Goal: Complete application form

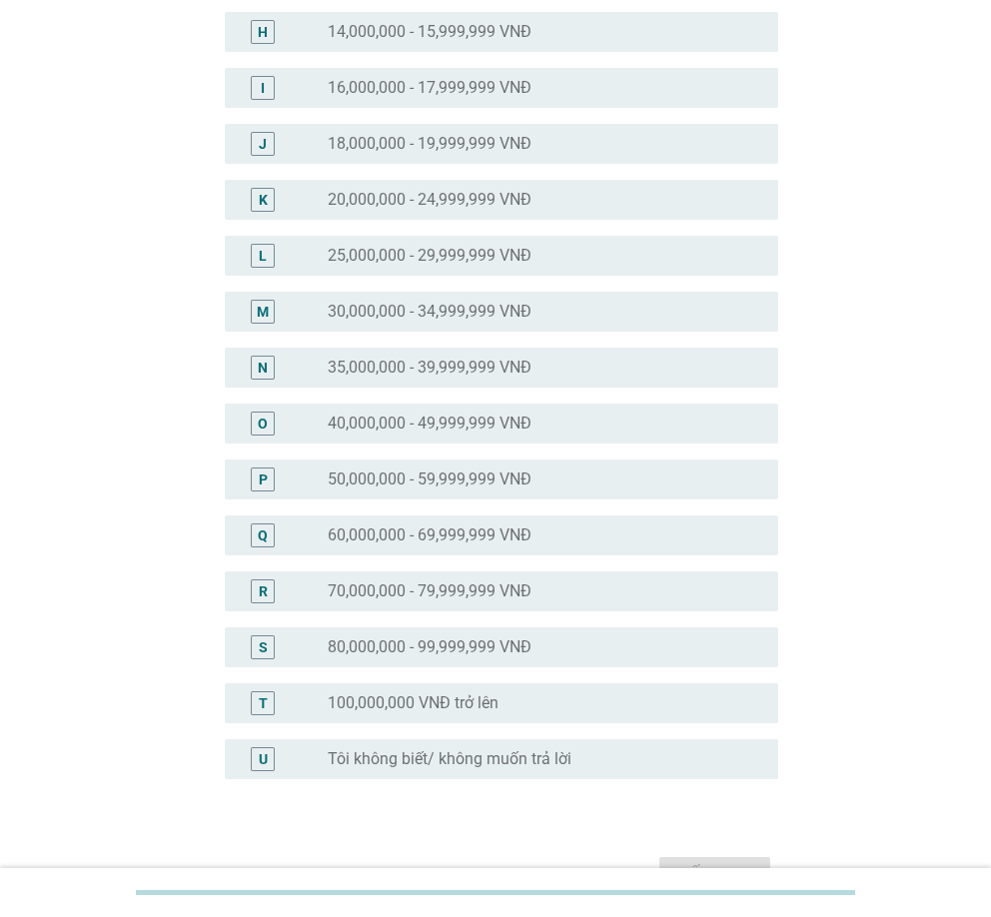
scroll to position [599, 0]
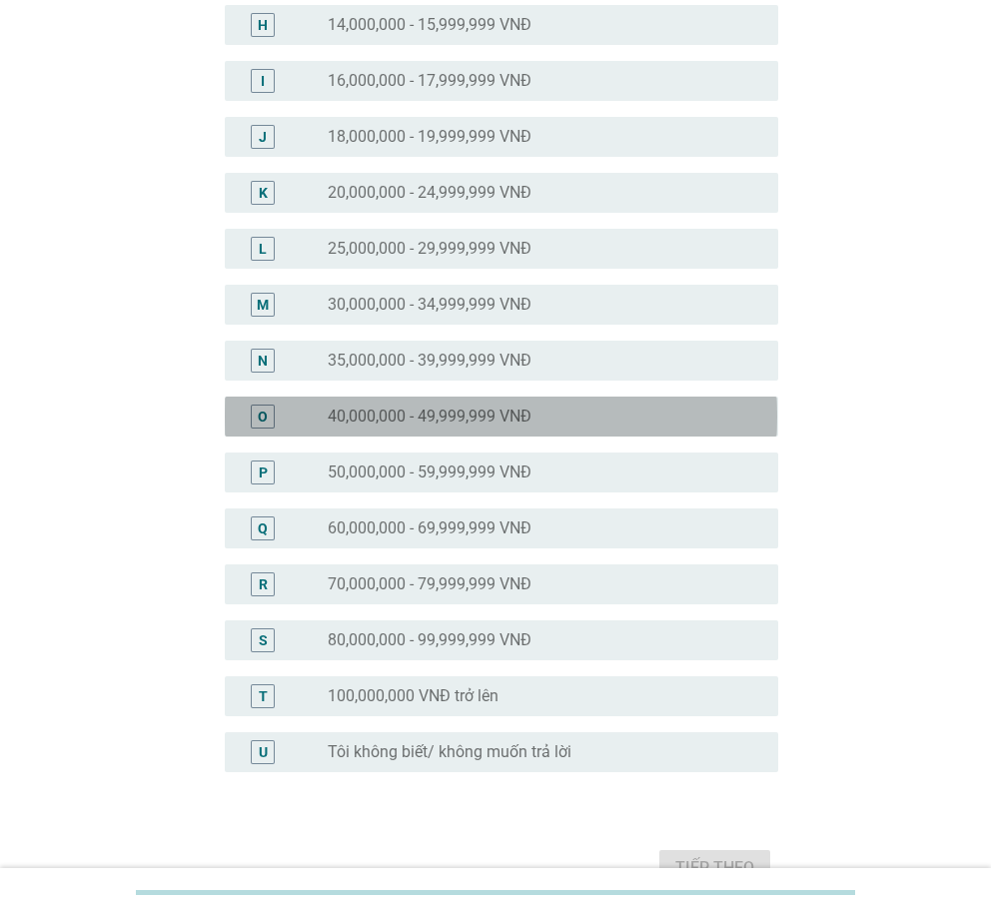
click at [442, 404] on div "radio_button_unchecked 40,000,000 - 49,999,999 VNĐ" at bounding box center [544, 416] width 433 height 24
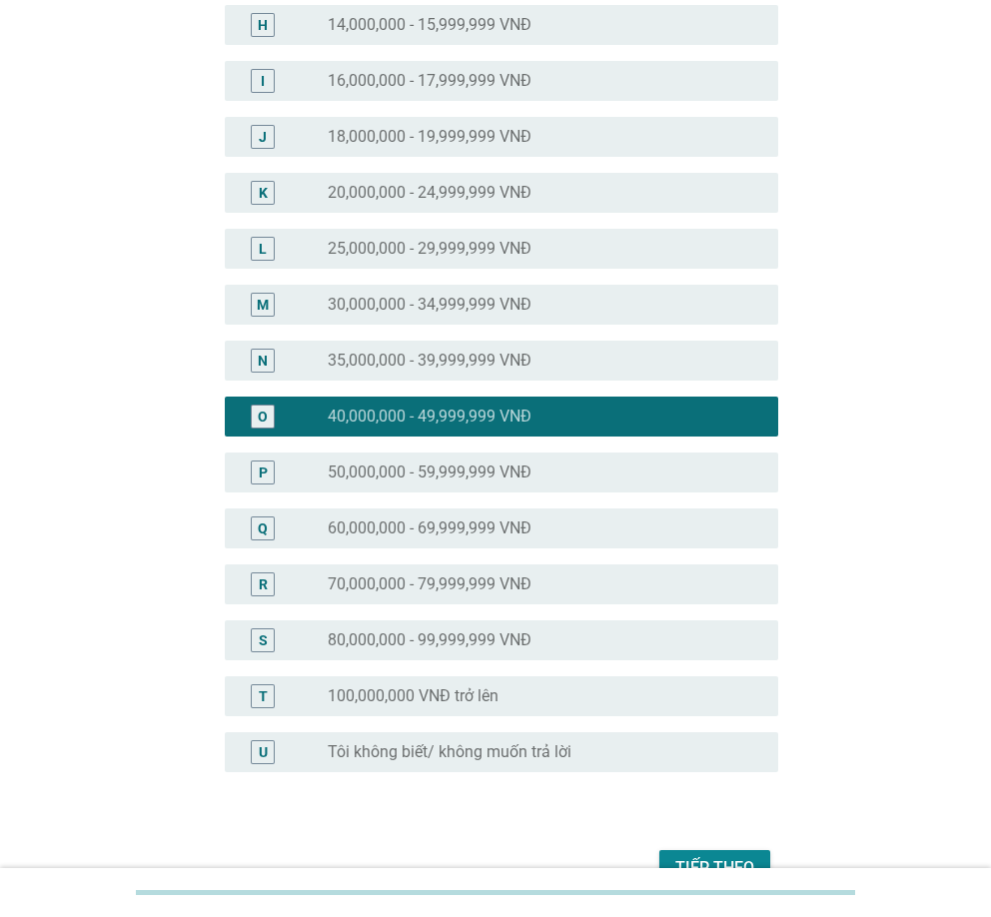
click at [747, 867] on div "Tiếp theo" at bounding box center [714, 868] width 79 height 24
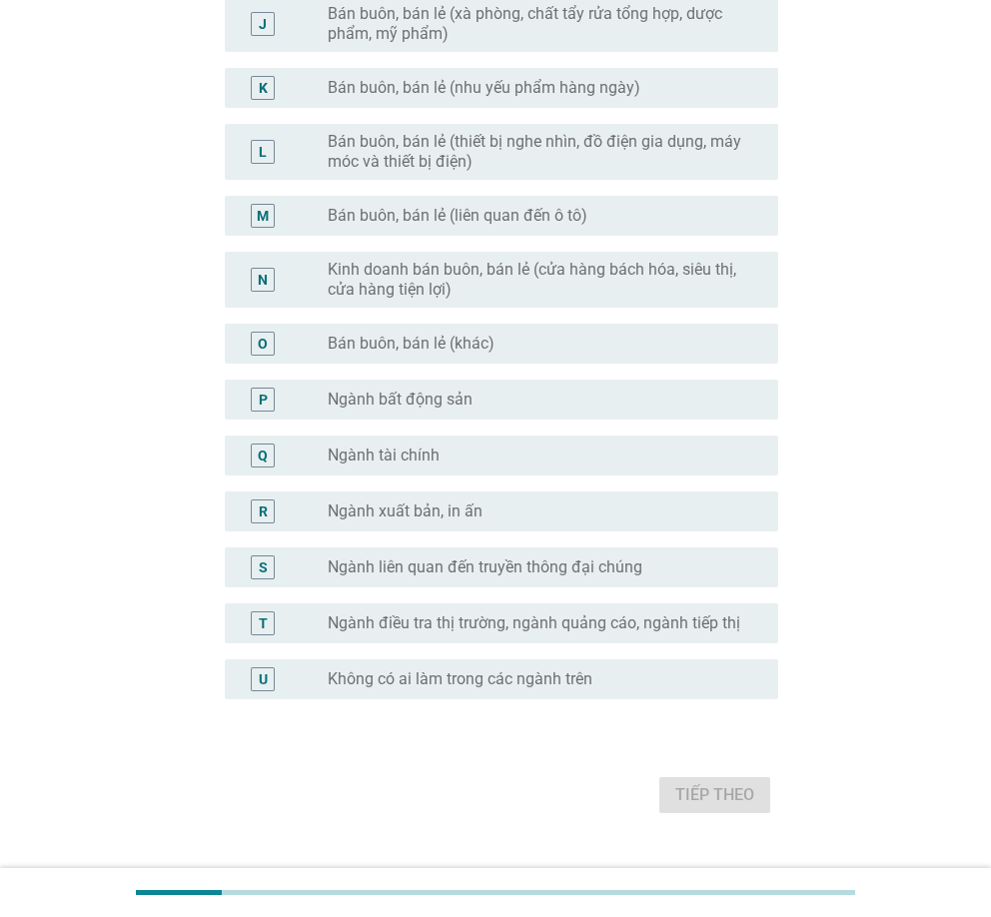
scroll to position [799, 0]
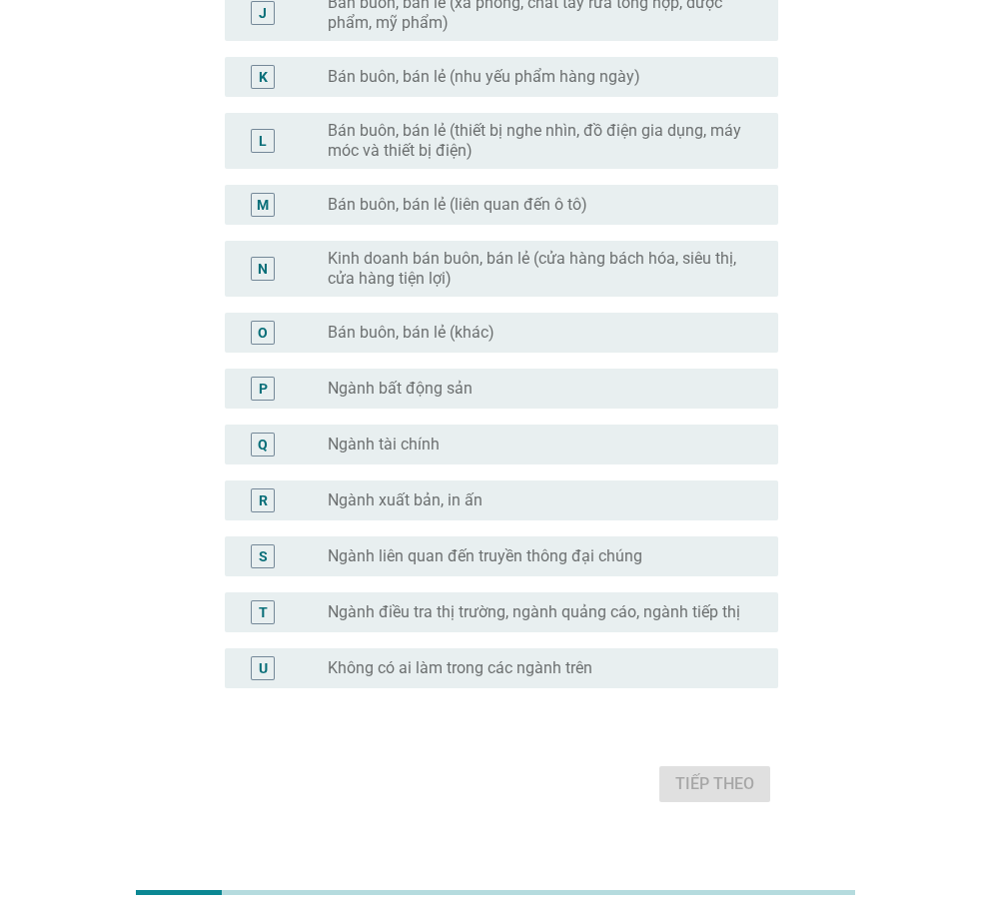
click at [515, 674] on label "Không có ai làm trong các ngành trên" at bounding box center [460, 668] width 265 height 20
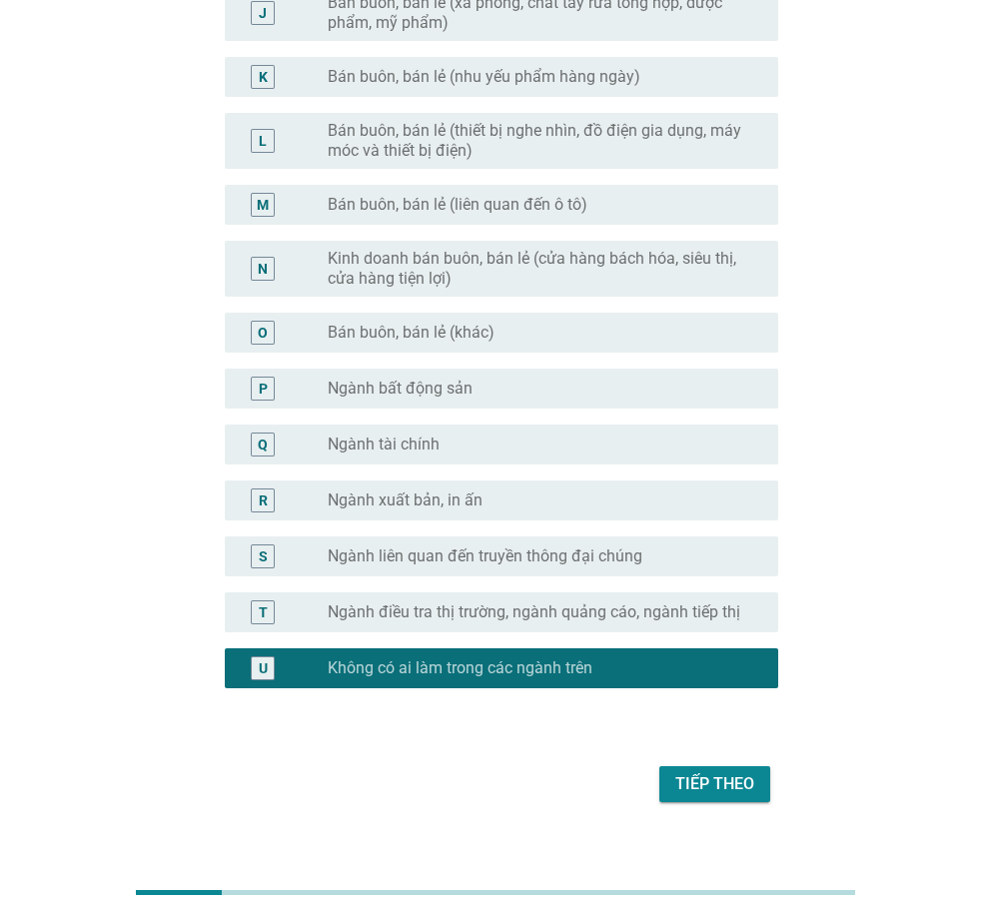
click at [736, 781] on div "Tiếp theo" at bounding box center [714, 784] width 79 height 24
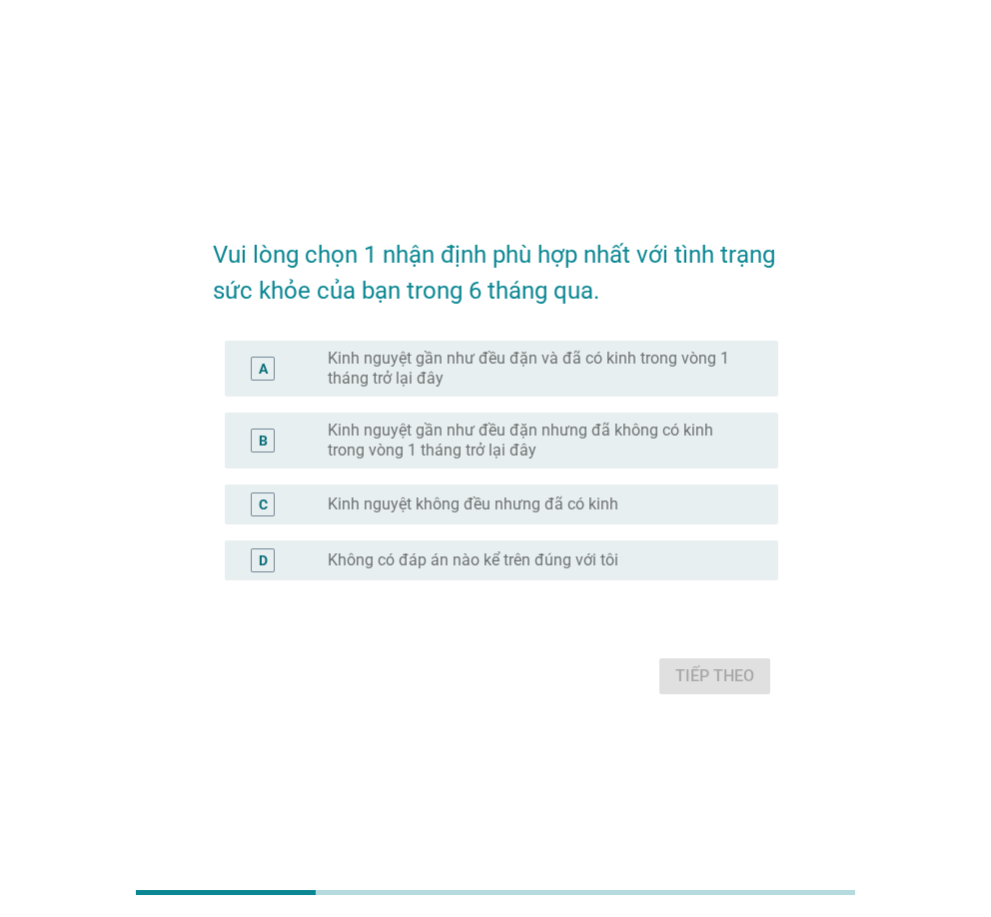
click at [524, 382] on label "Kinh nguyệt gần như đều đặn và đã có kinh trong vòng 1 tháng trở lại đây" at bounding box center [536, 369] width 417 height 40
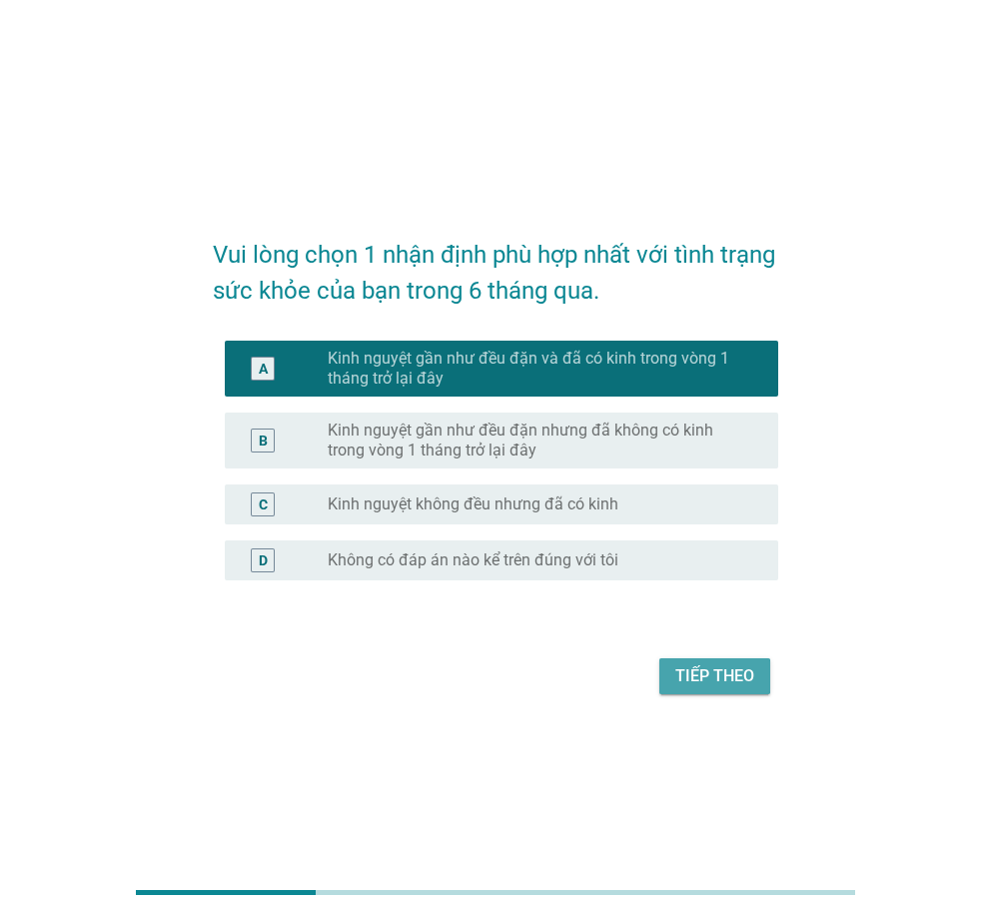
click at [711, 666] on div "Tiếp theo" at bounding box center [714, 676] width 79 height 24
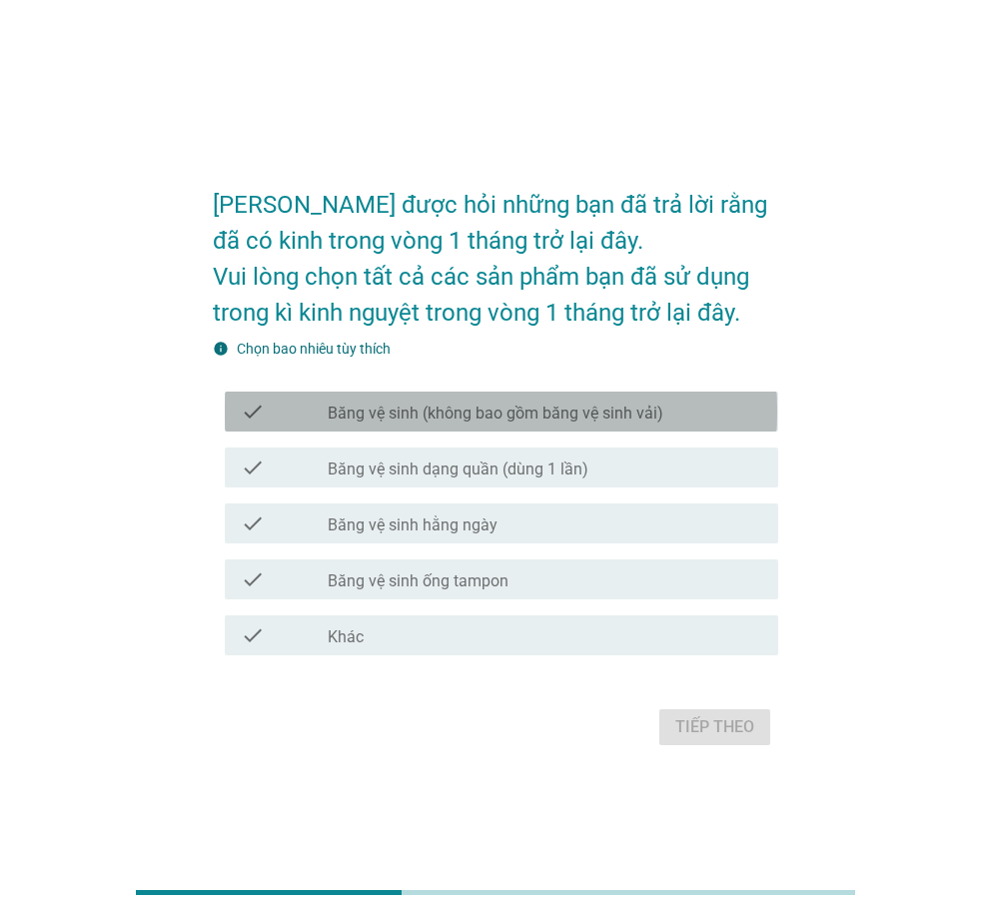
click at [476, 417] on label "Băng vệ sinh (không bao gồm băng vệ sinh vải)" at bounding box center [496, 413] width 336 height 20
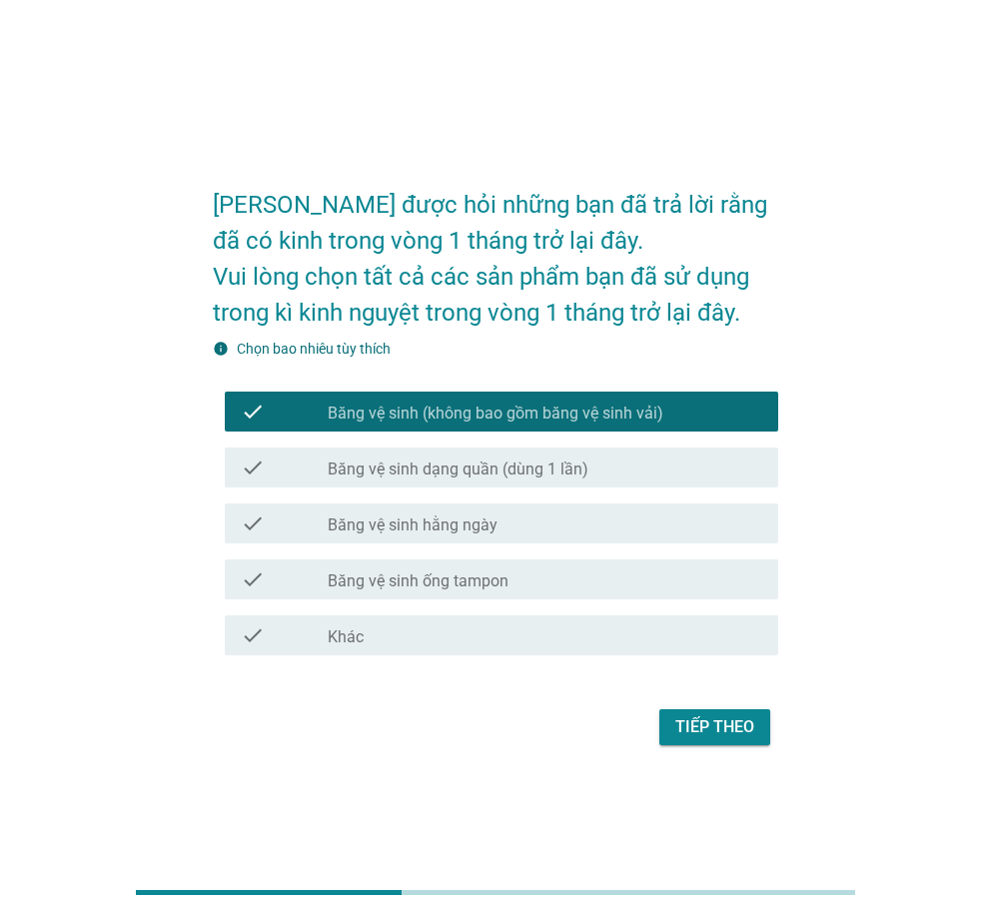
click at [481, 469] on label "Băng vệ sinh dạng quần (dùng 1 lần)" at bounding box center [458, 469] width 261 height 20
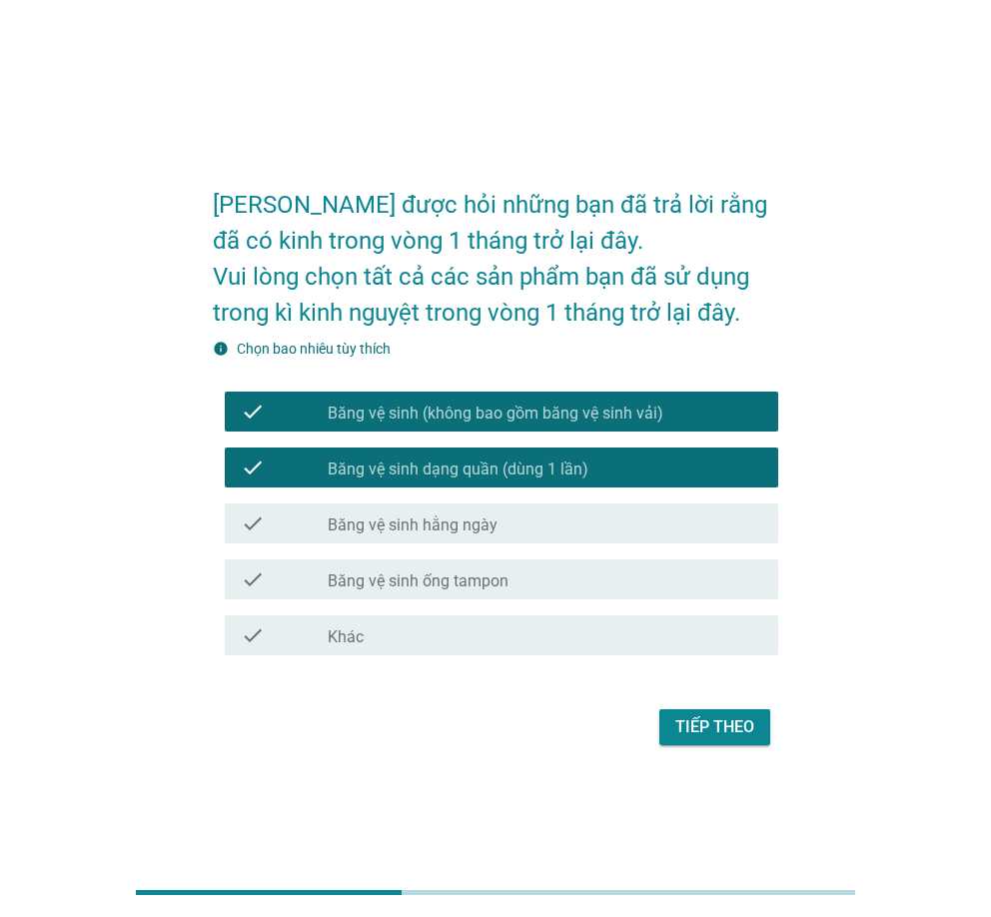
click at [491, 523] on label "Băng vệ sinh hằng ngày" at bounding box center [413, 525] width 170 height 20
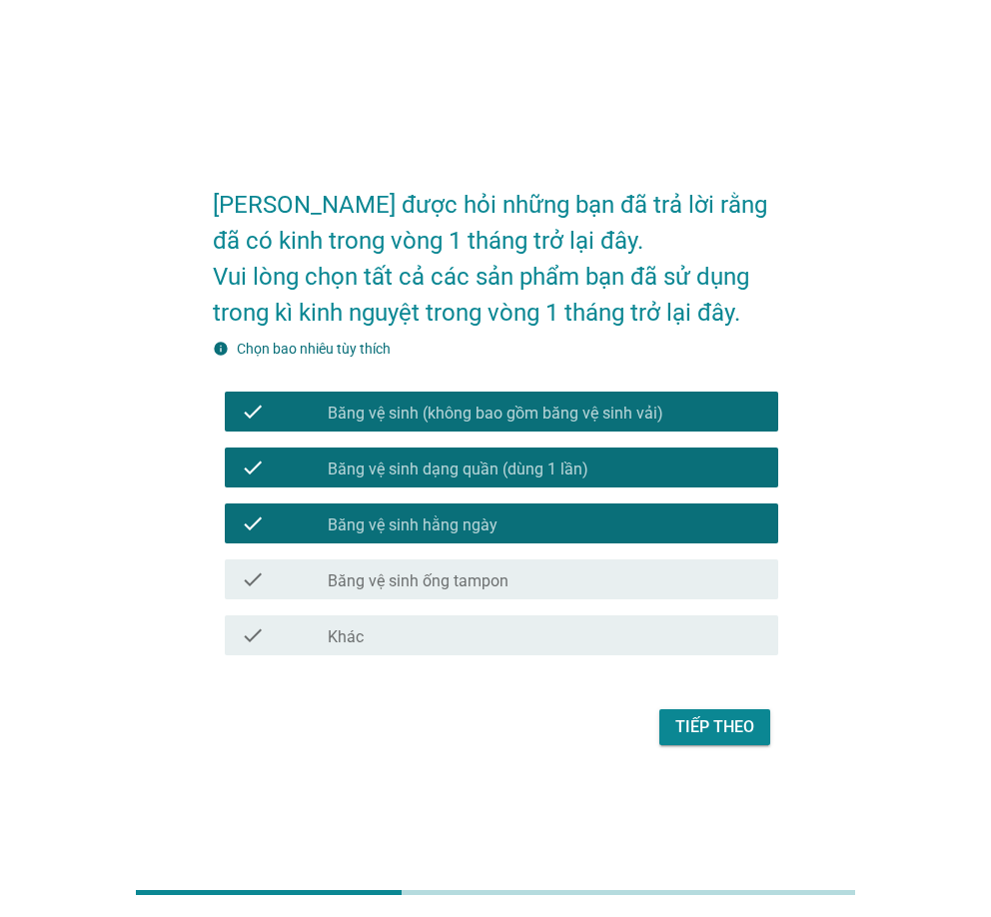
click at [714, 716] on div "Tiếp theo" at bounding box center [714, 727] width 79 height 24
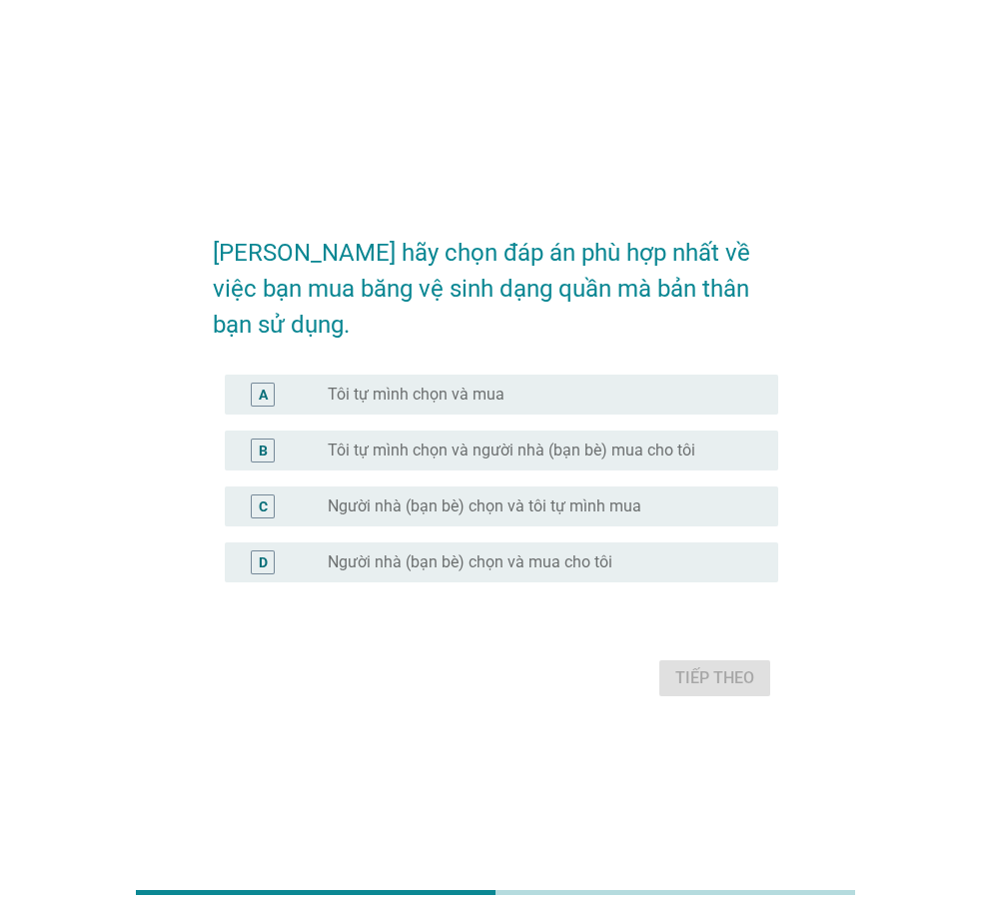
click at [538, 385] on div "radio_button_unchecked Tôi tự mình chọn và mua" at bounding box center [536, 395] width 417 height 20
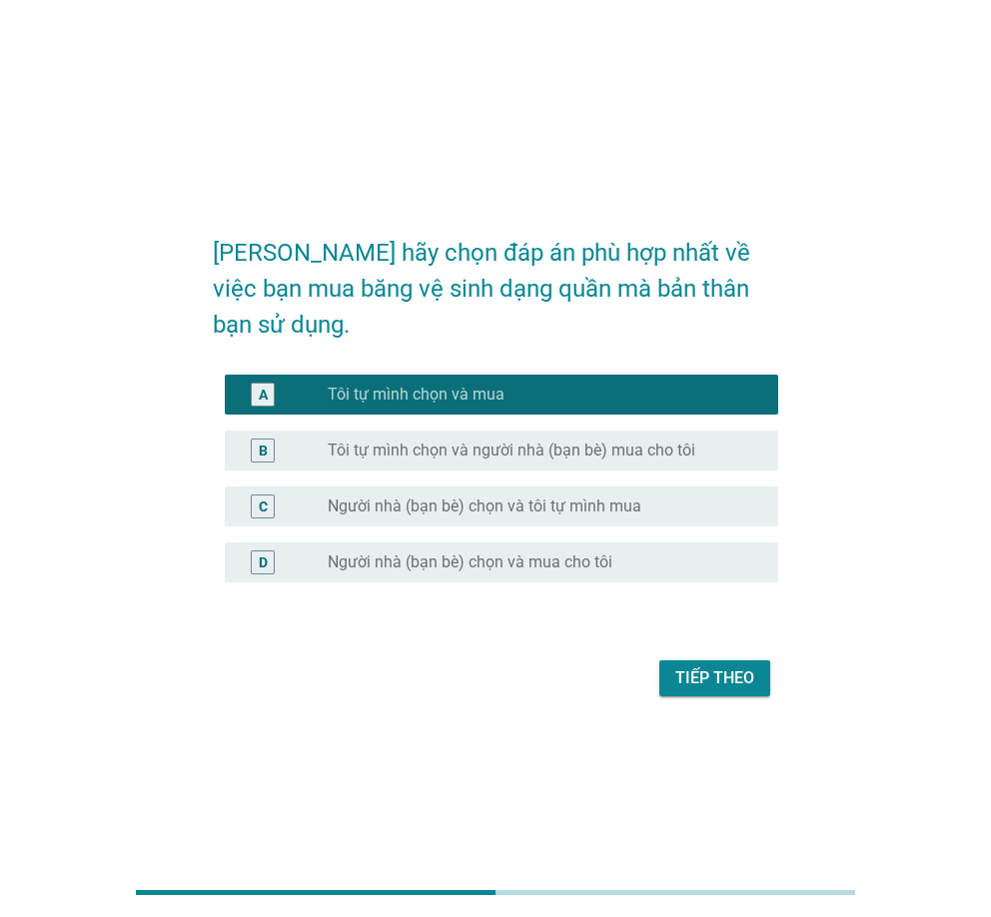
click at [735, 666] on div "Tiếp theo" at bounding box center [714, 678] width 79 height 24
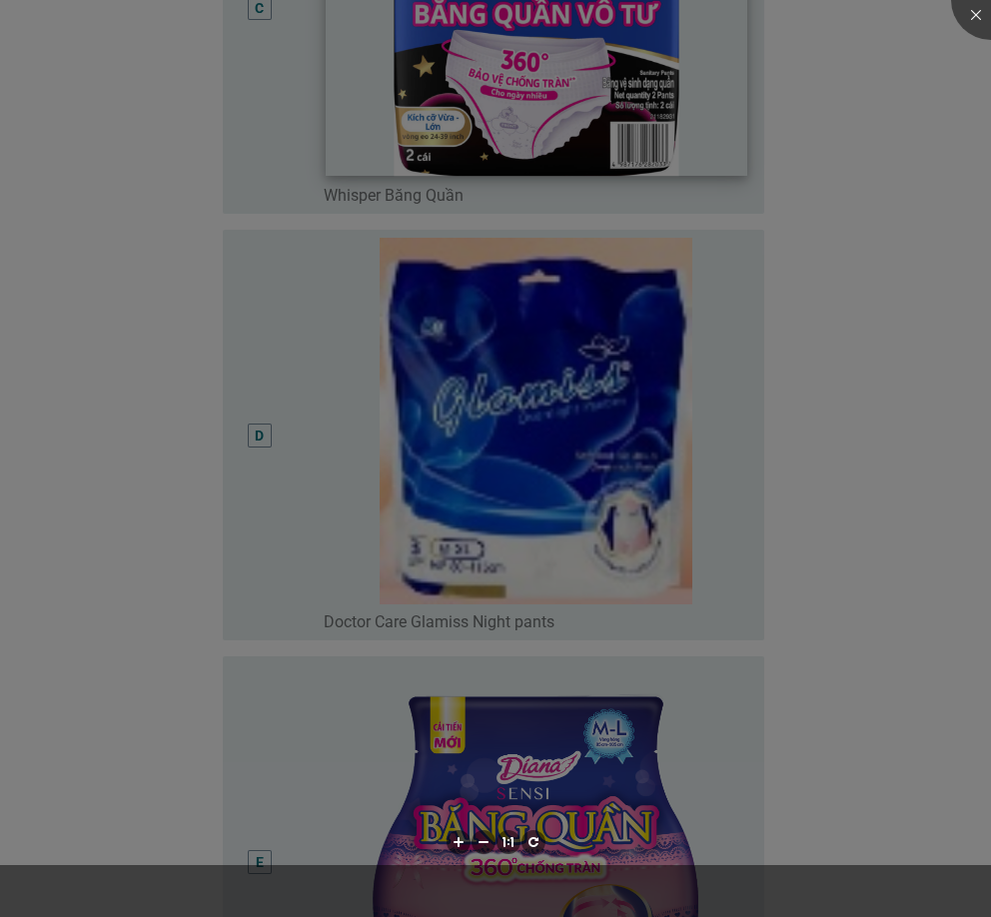
scroll to position [1898, 0]
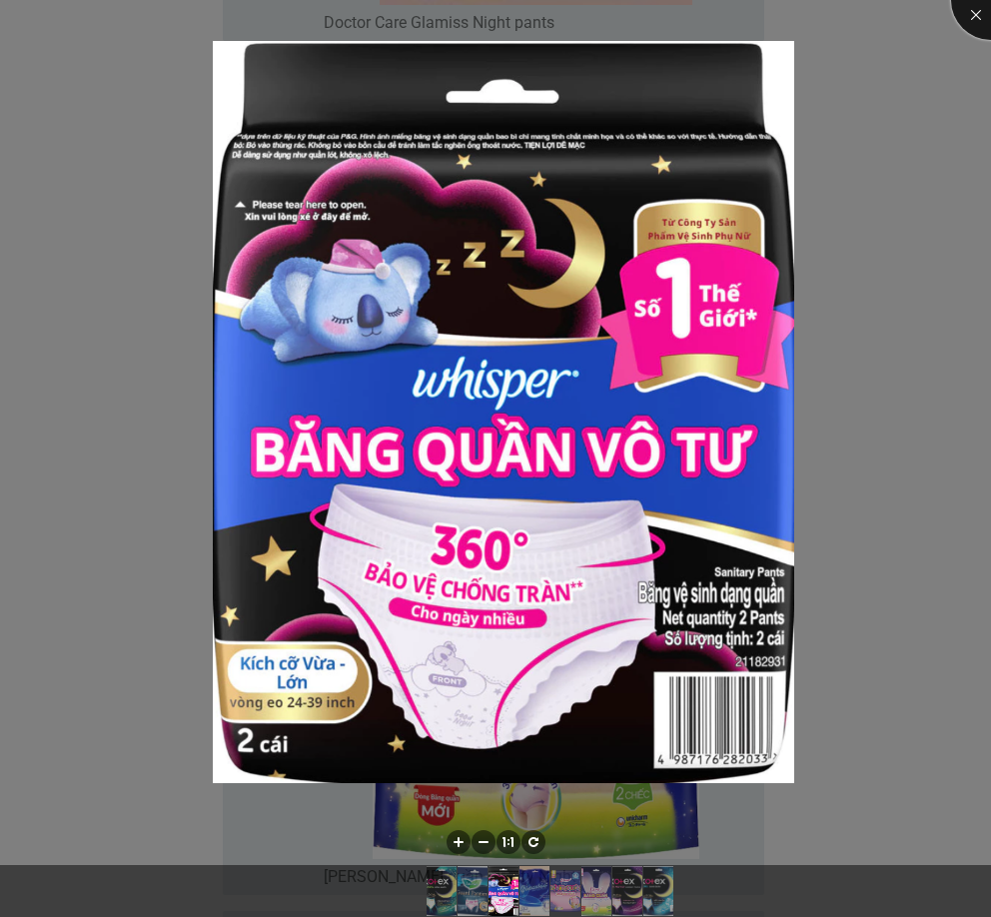
click at [974, 10] on div at bounding box center [991, 0] width 80 height 80
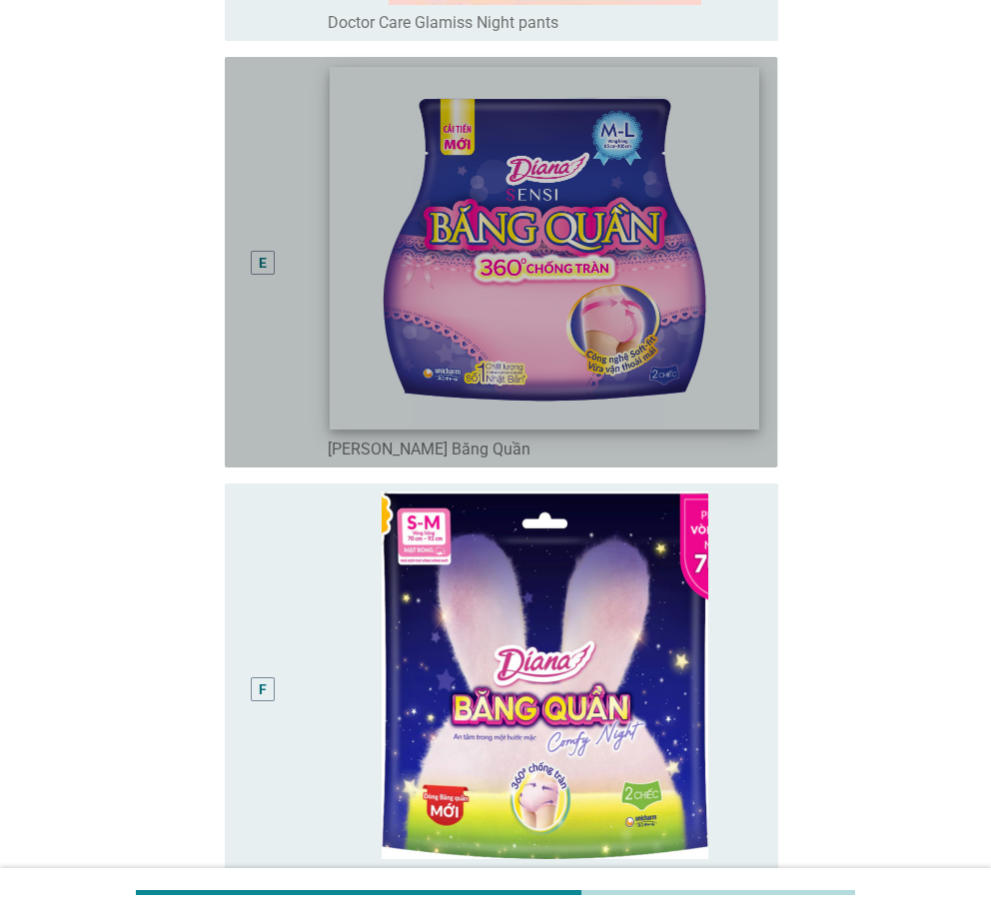
click at [580, 343] on img at bounding box center [544, 249] width 429 height 364
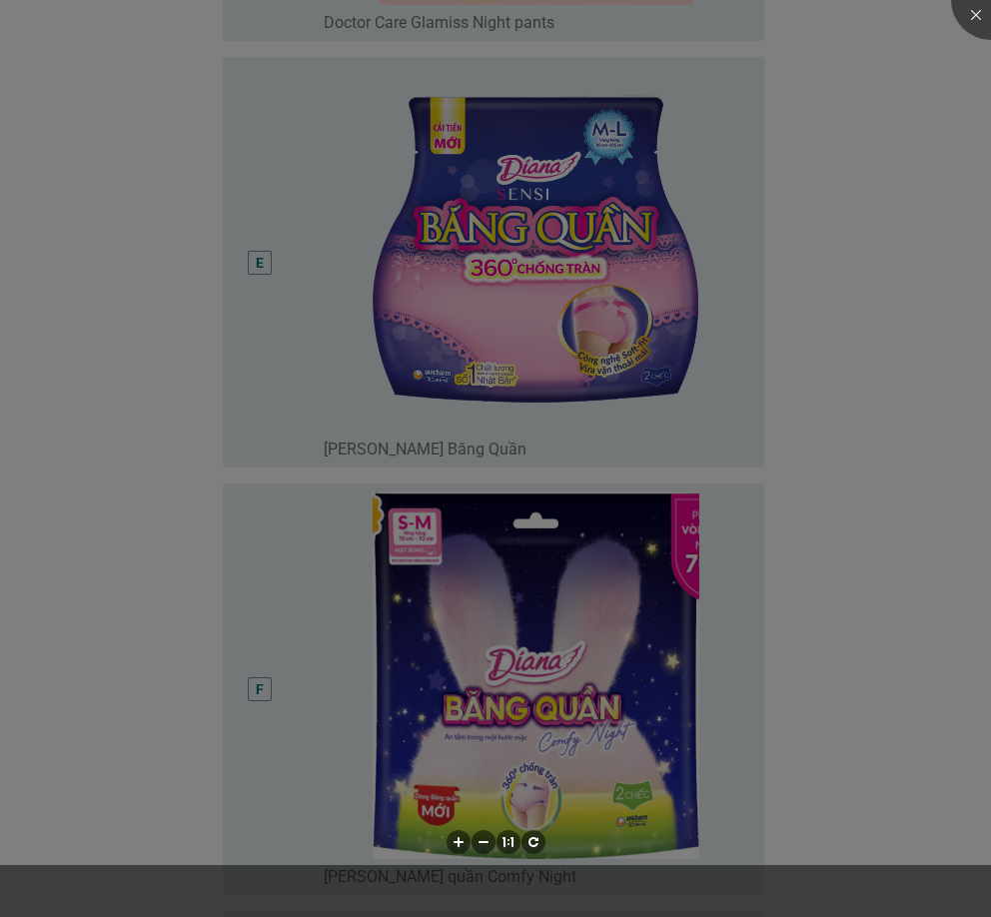
scroll to position [2197, 0]
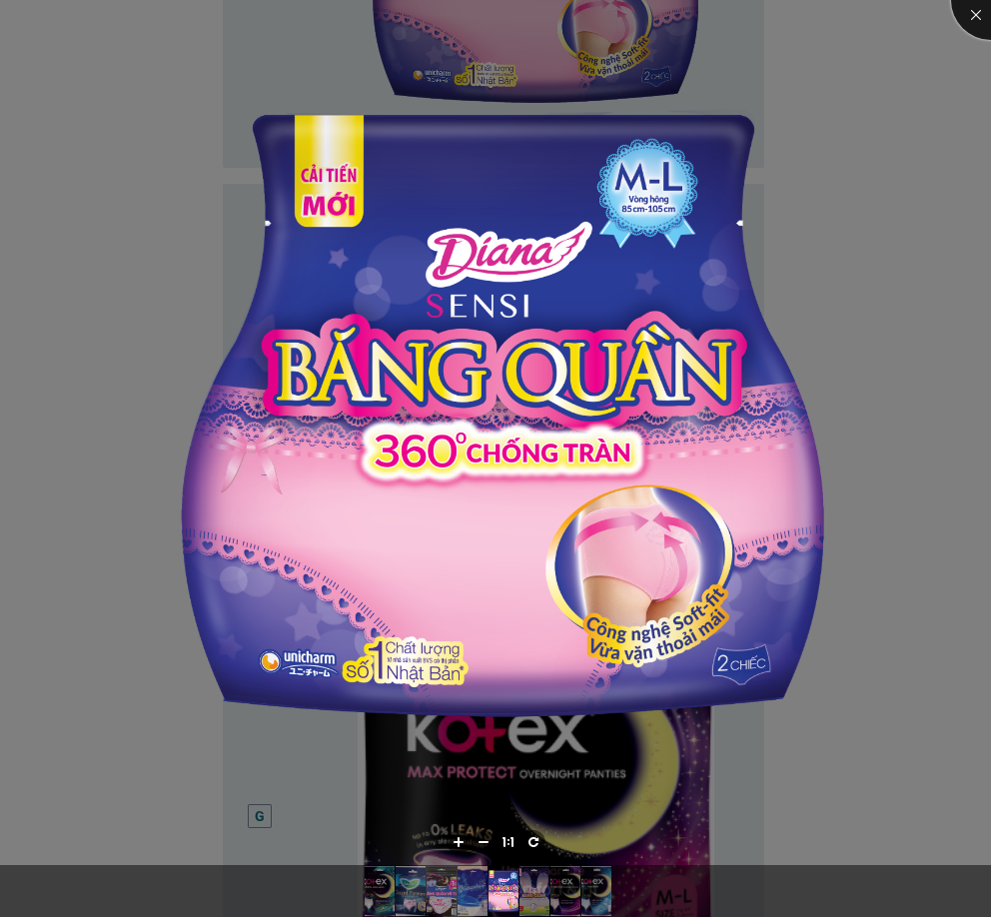
click at [958, 17] on div at bounding box center [991, 0] width 80 height 80
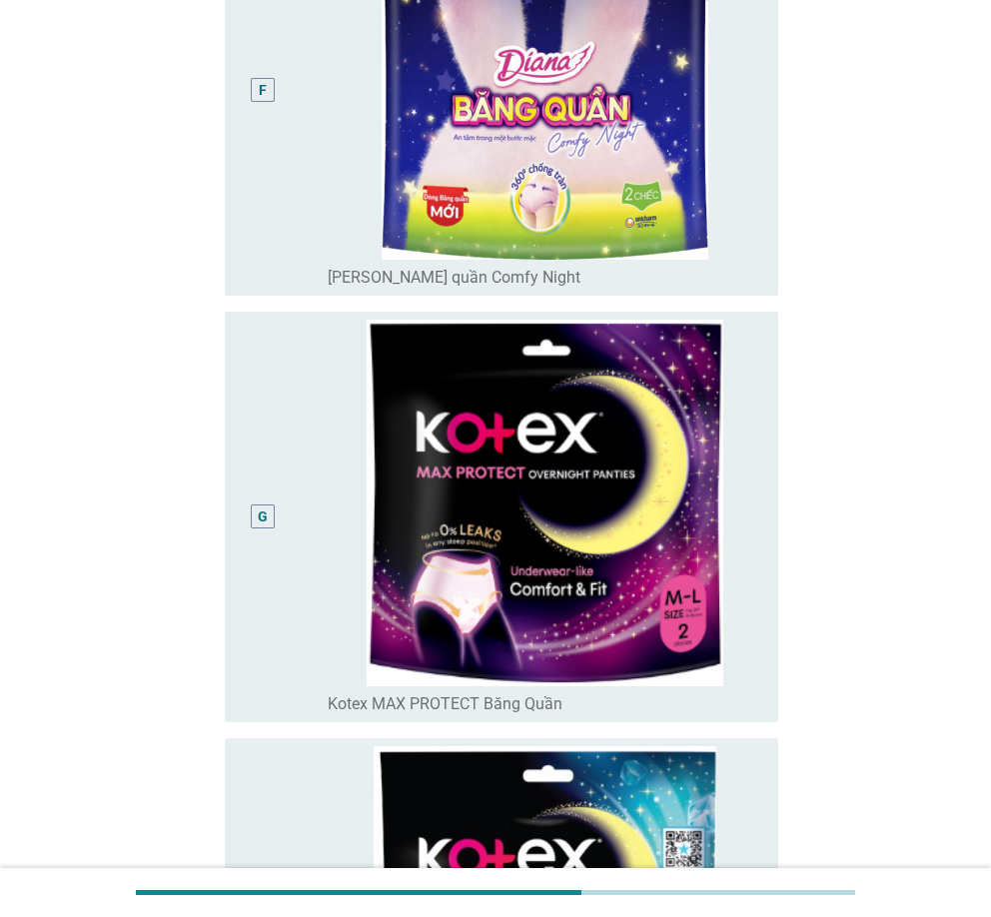
click at [286, 209] on div "F" at bounding box center [284, 89] width 87 height 394
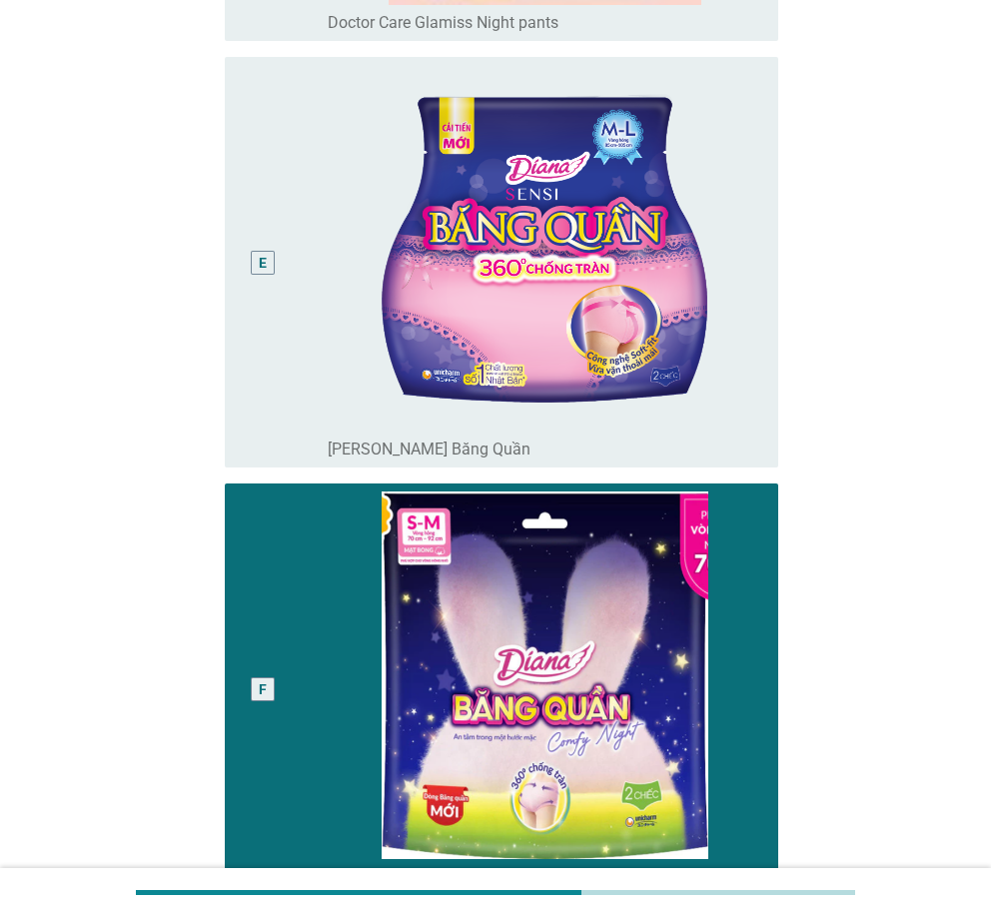
click at [279, 397] on div "E" at bounding box center [262, 262] width 43 height 394
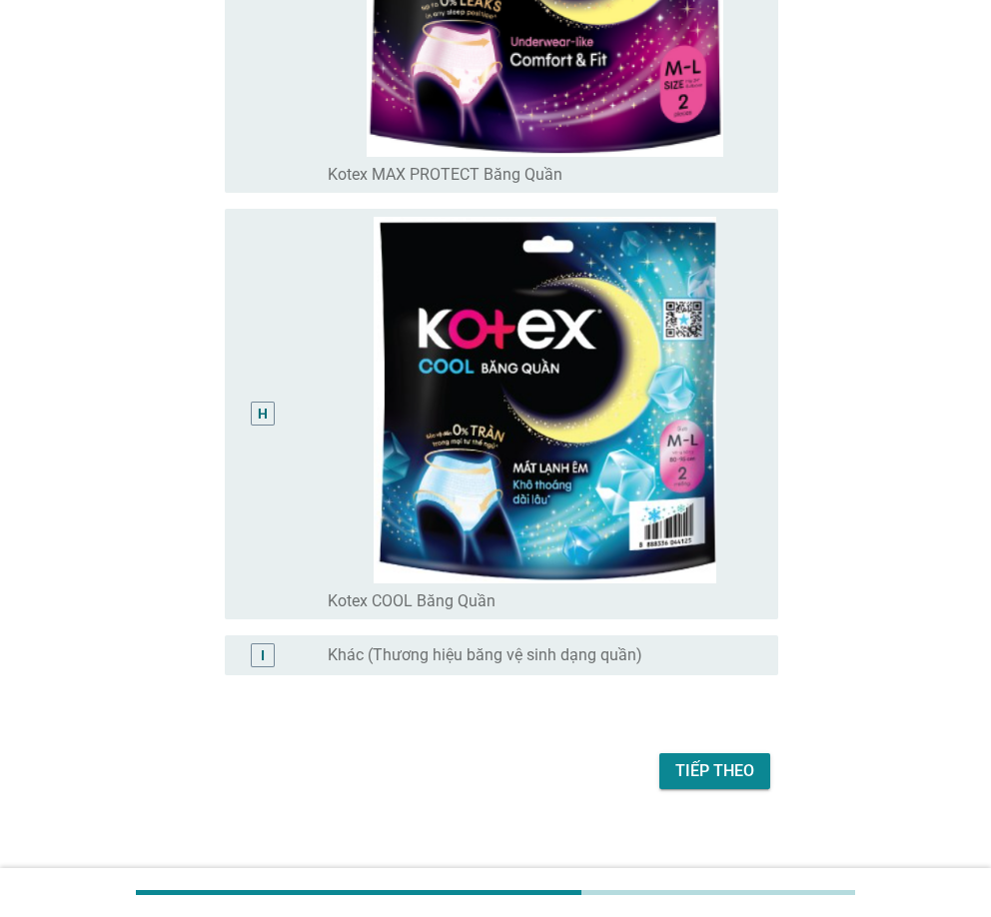
scroll to position [3041, 0]
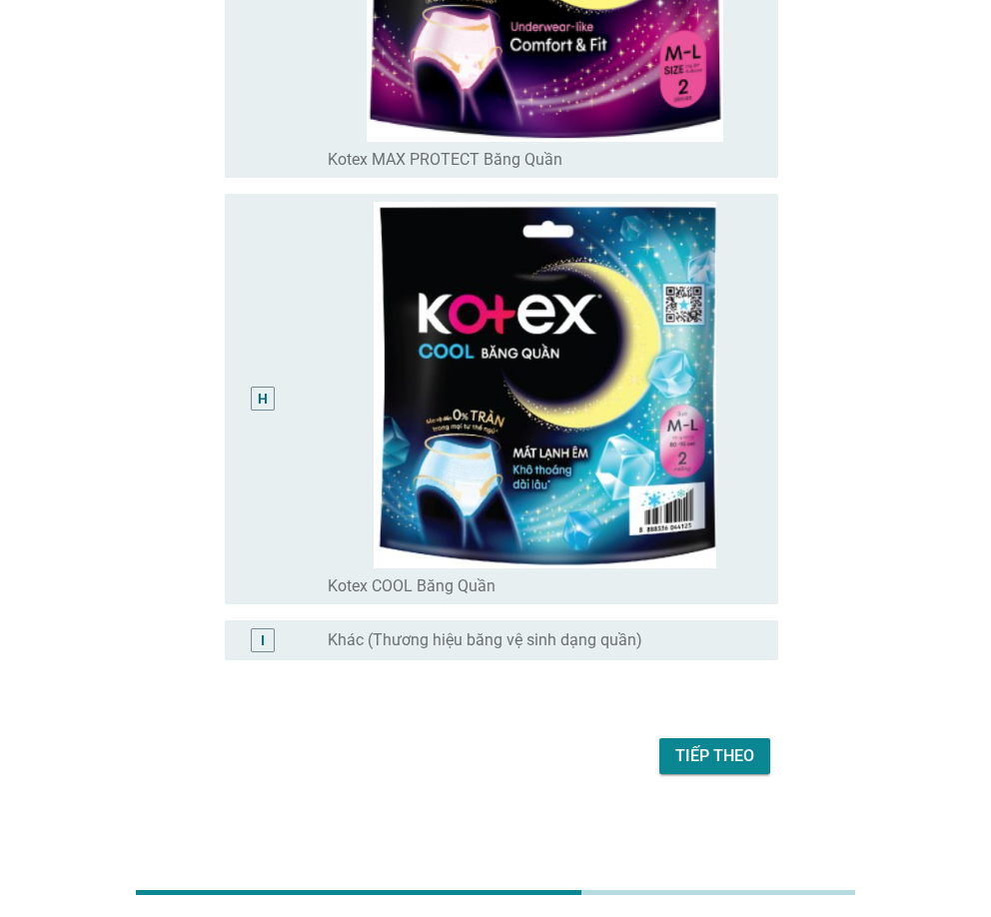
click at [739, 766] on div "Tiếp theo" at bounding box center [714, 756] width 79 height 24
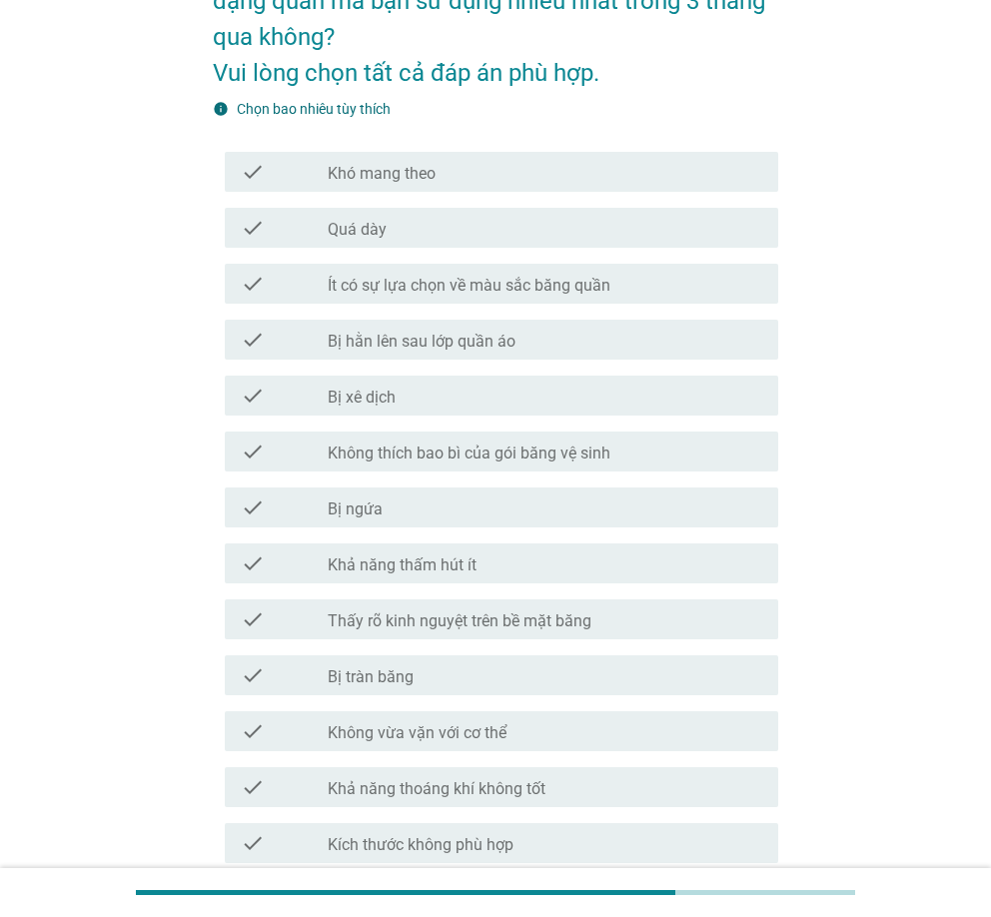
scroll to position [200, 0]
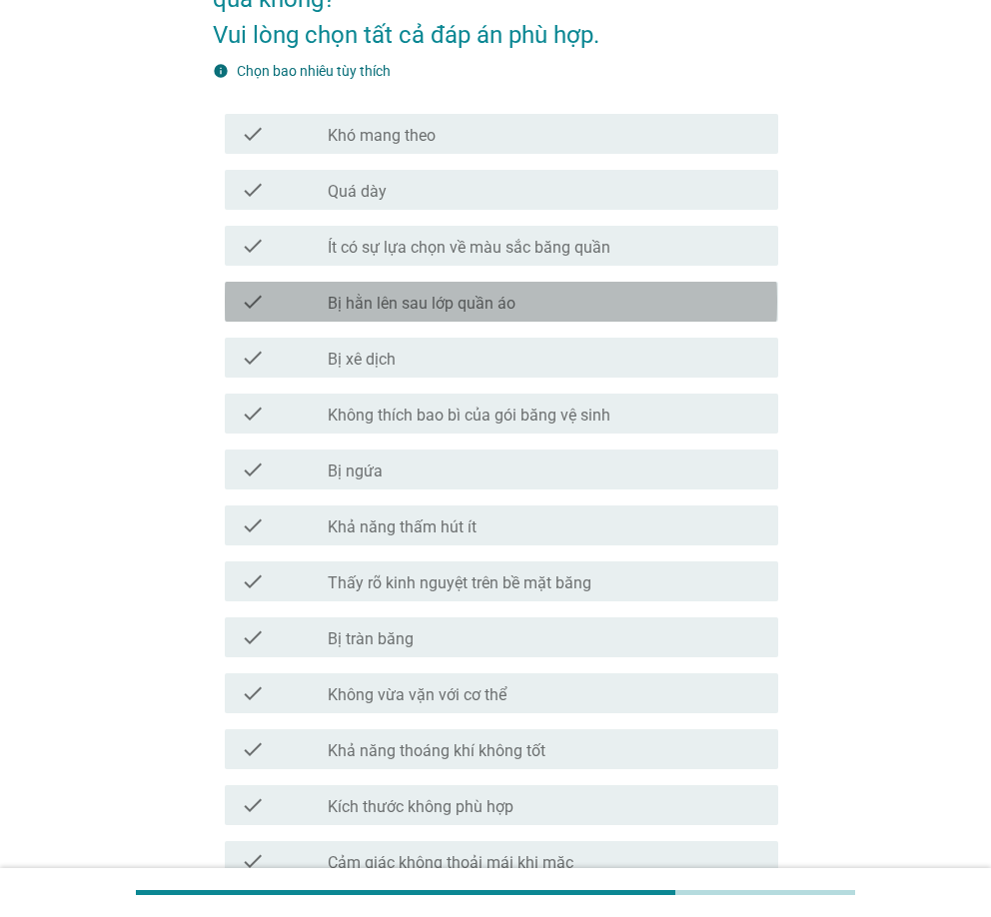
click at [441, 299] on label "Bị hằn lên sau lớp quần áo" at bounding box center [422, 304] width 188 height 20
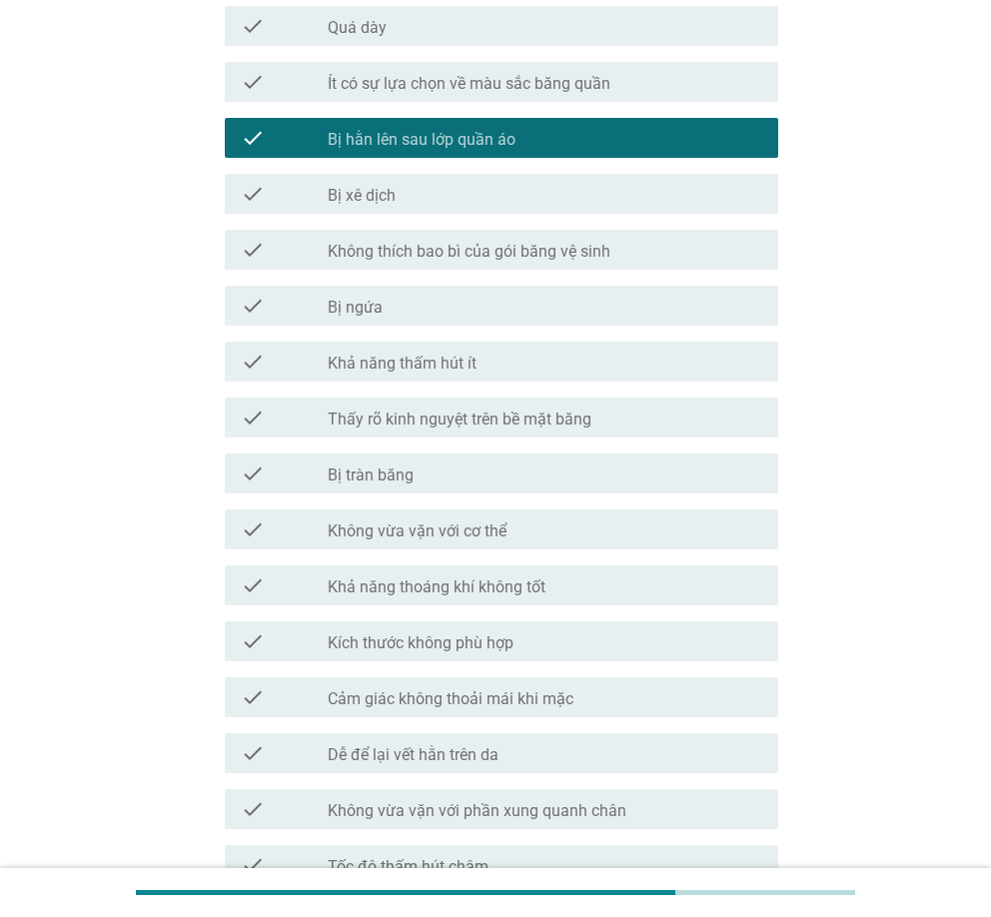
scroll to position [399, 0]
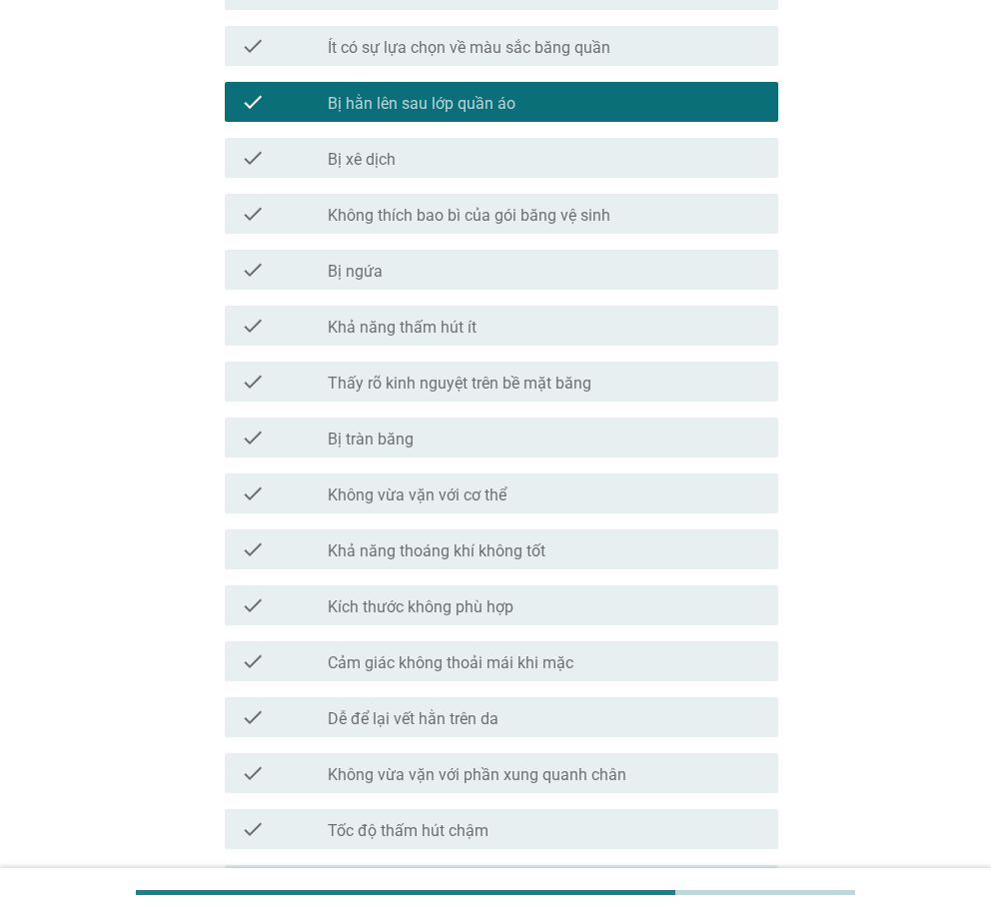
click at [403, 179] on div "check check_box_outline_blank Bị xê dịch" at bounding box center [495, 158] width 564 height 56
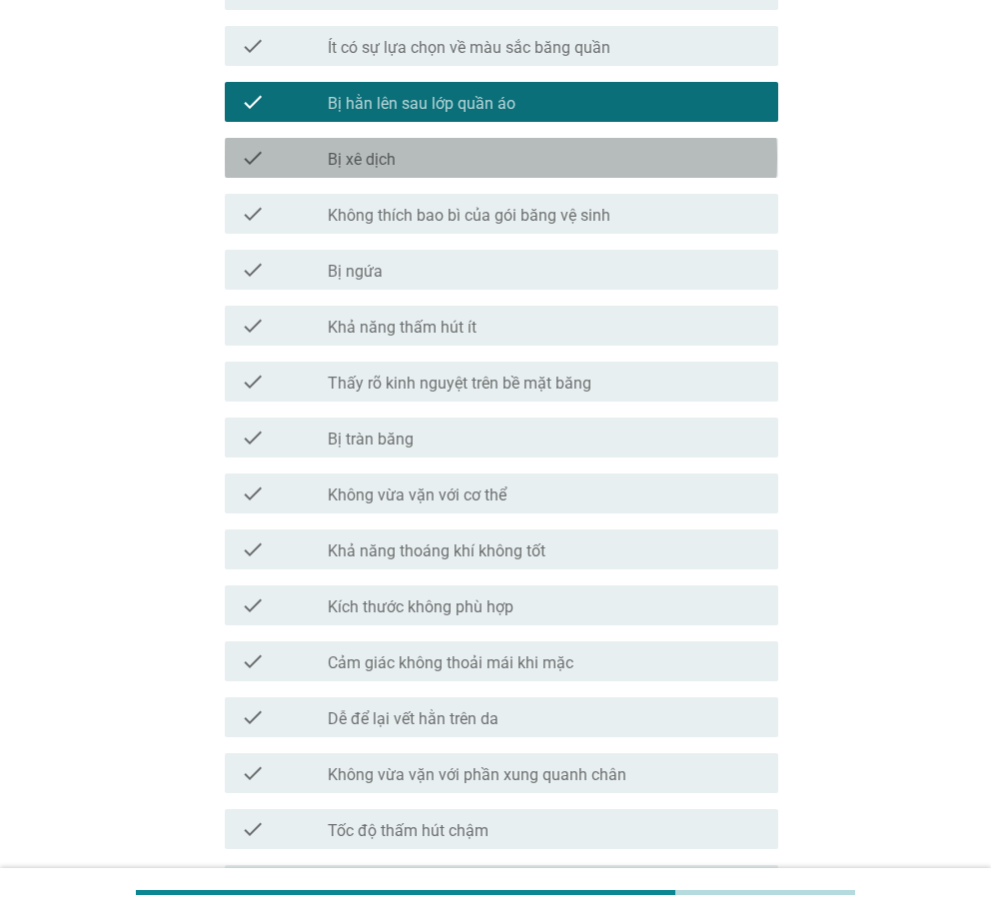
click at [413, 167] on div "check_box_outline_blank Bị xê dịch" at bounding box center [544, 158] width 433 height 24
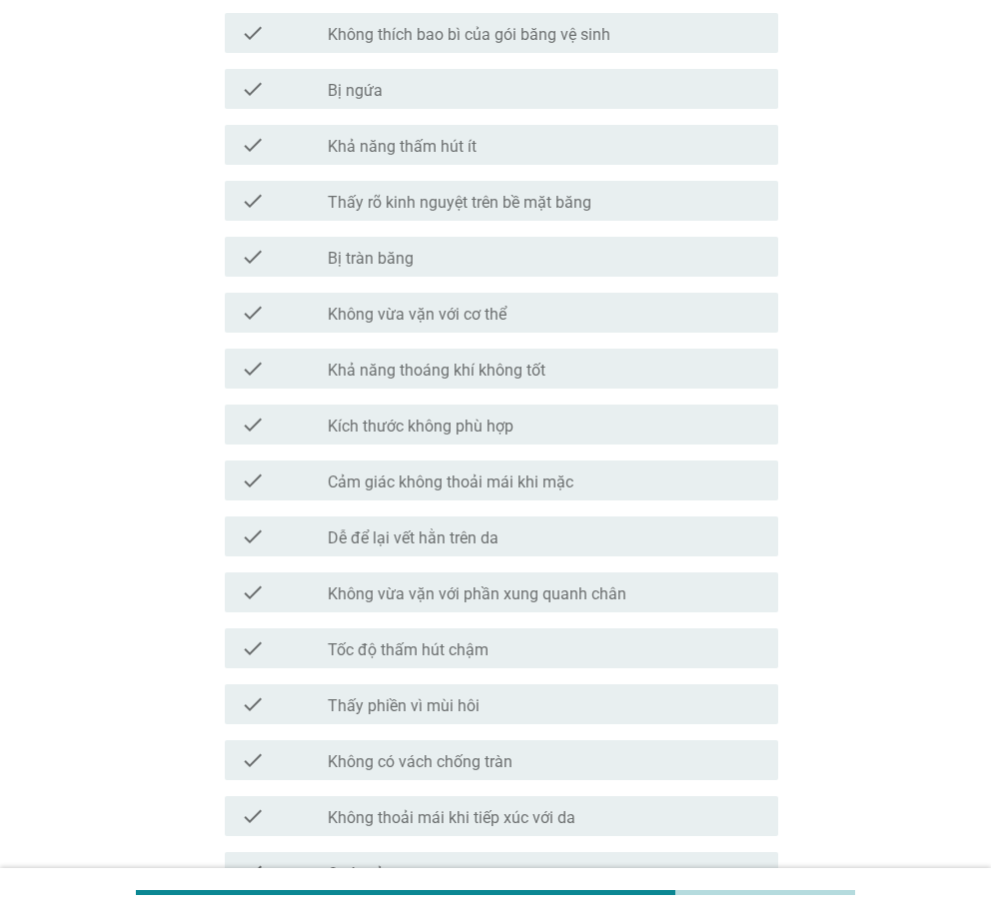
scroll to position [599, 0]
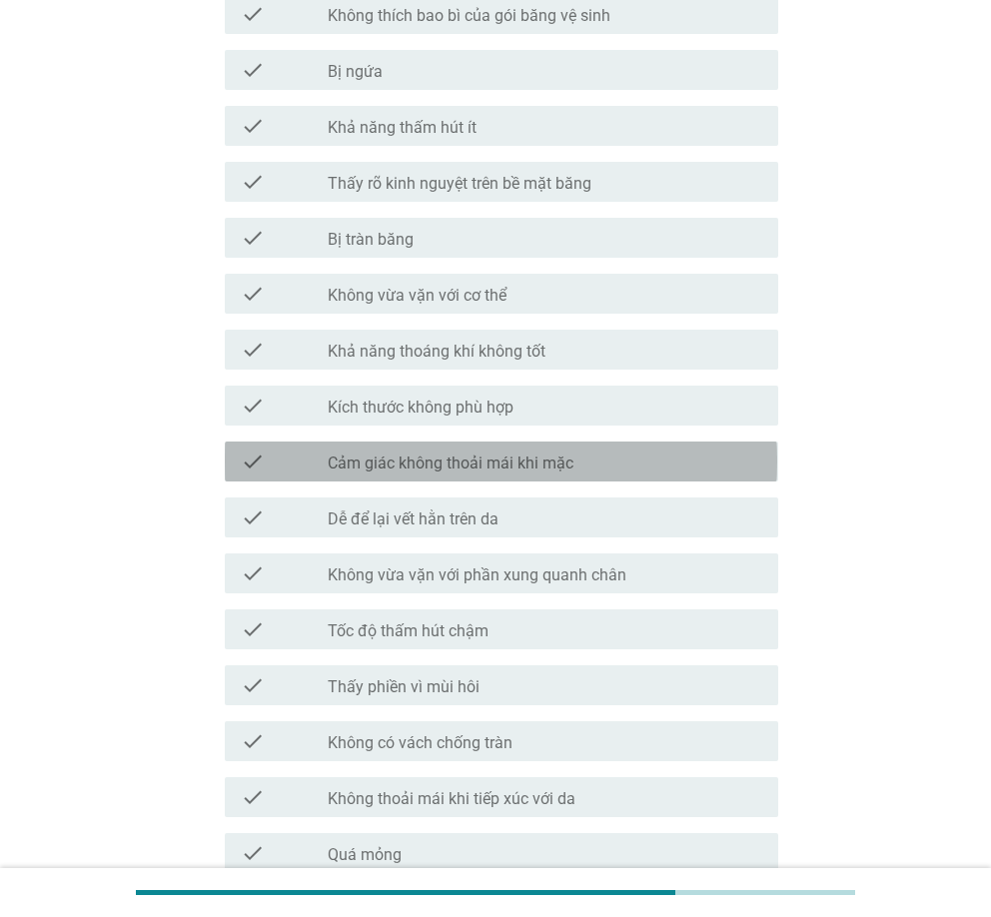
click at [493, 462] on label "Cảm giác không thoải mái khi mặc" at bounding box center [451, 463] width 246 height 20
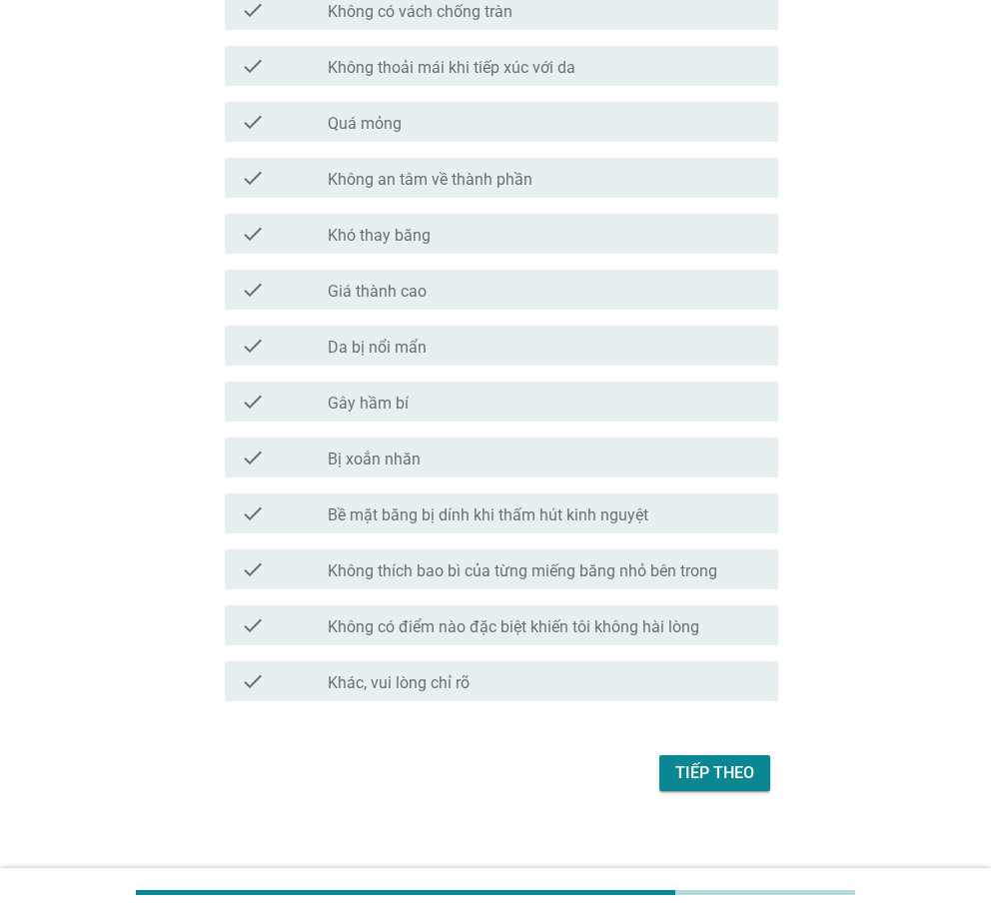
scroll to position [1347, 0]
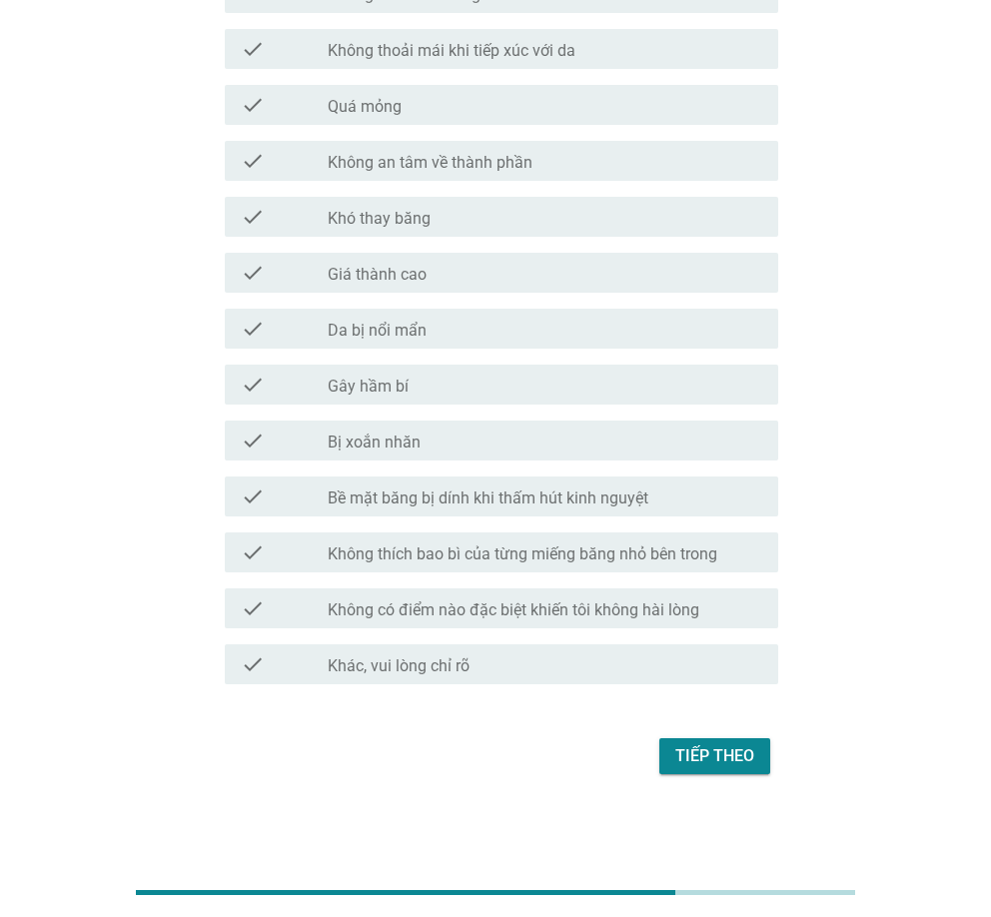
click at [455, 441] on div "check_box_outline_blank Bị xoắn nhăn" at bounding box center [544, 440] width 433 height 24
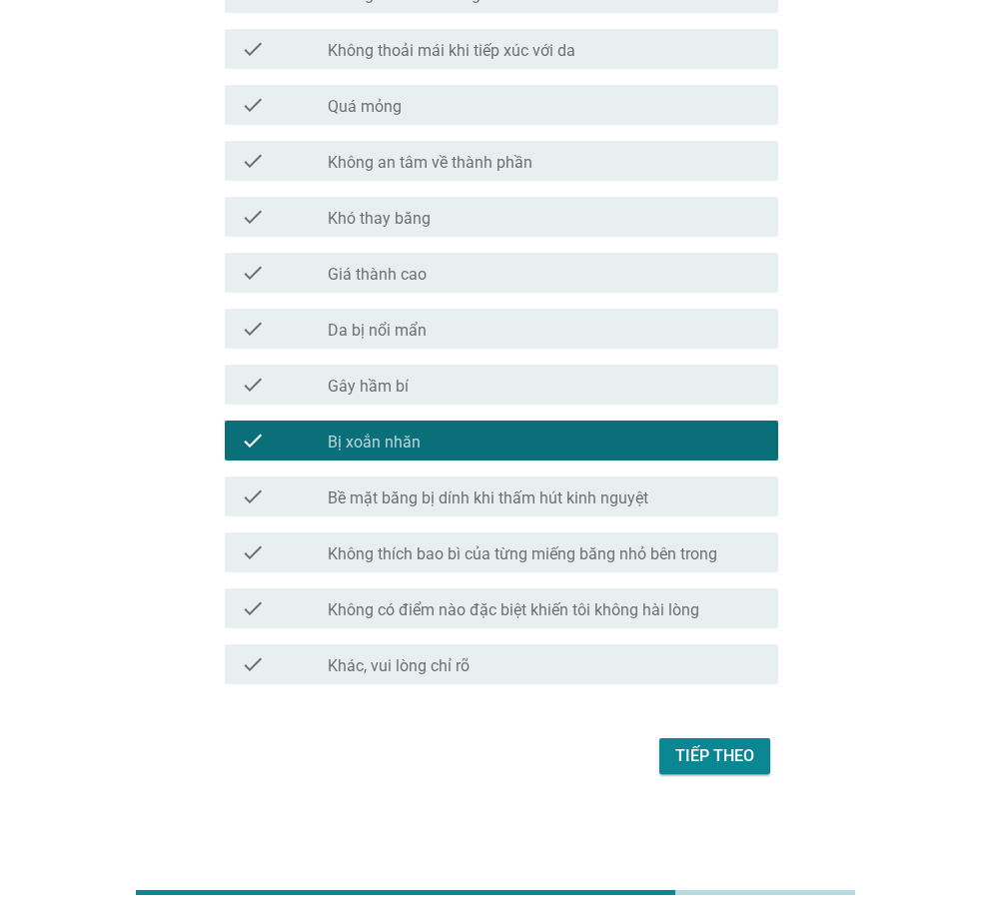
click at [715, 770] on button "Tiếp theo" at bounding box center [714, 756] width 111 height 36
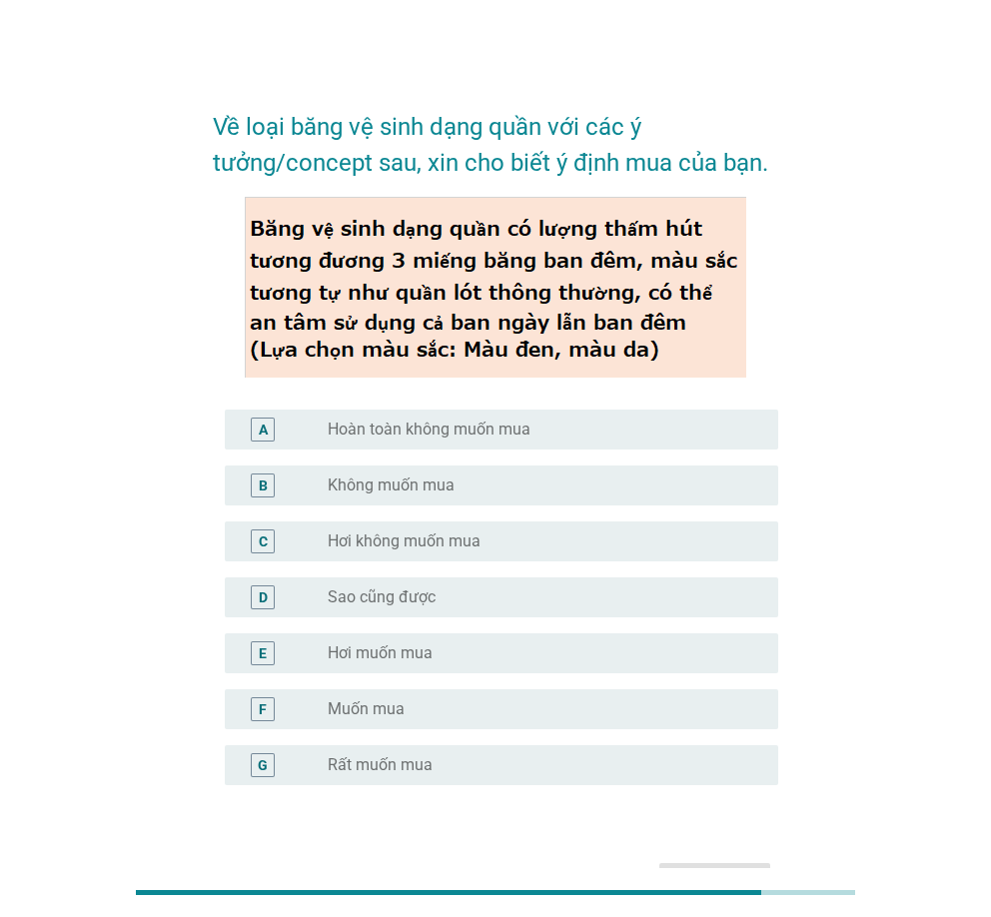
click at [519, 492] on div "radio_button_unchecked Không muốn mua" at bounding box center [536, 485] width 417 height 20
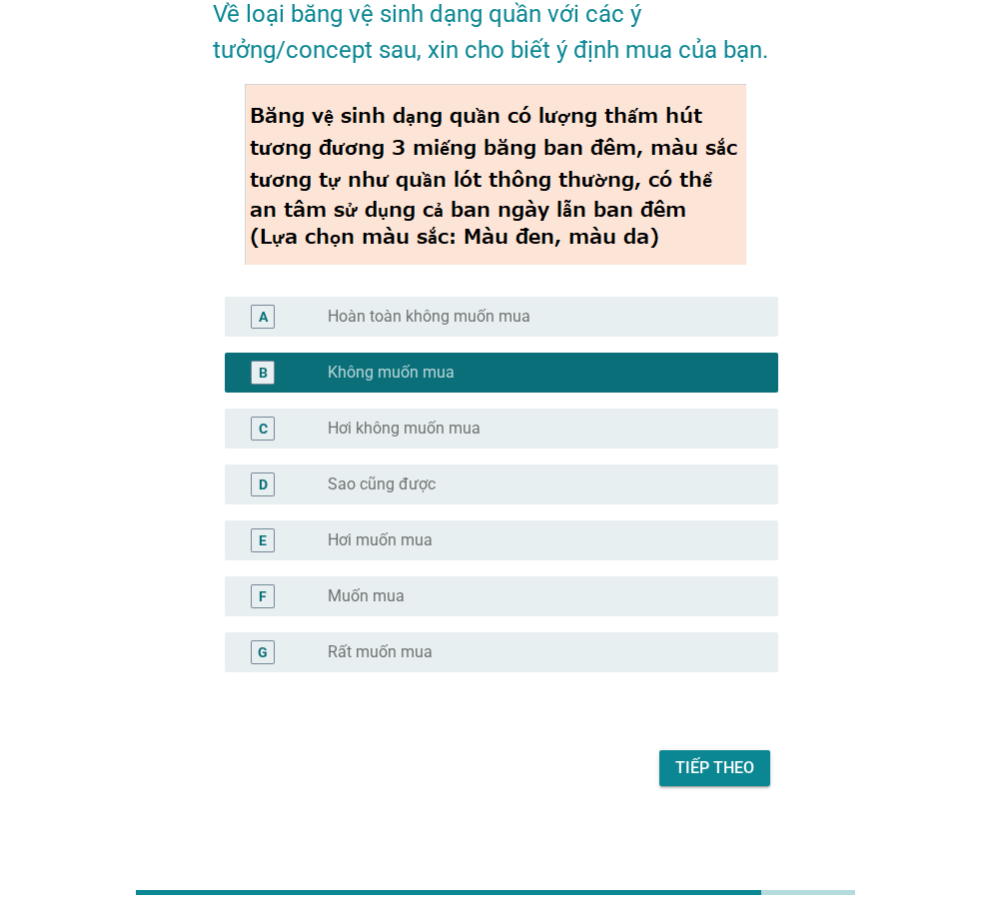
scroll to position [125, 0]
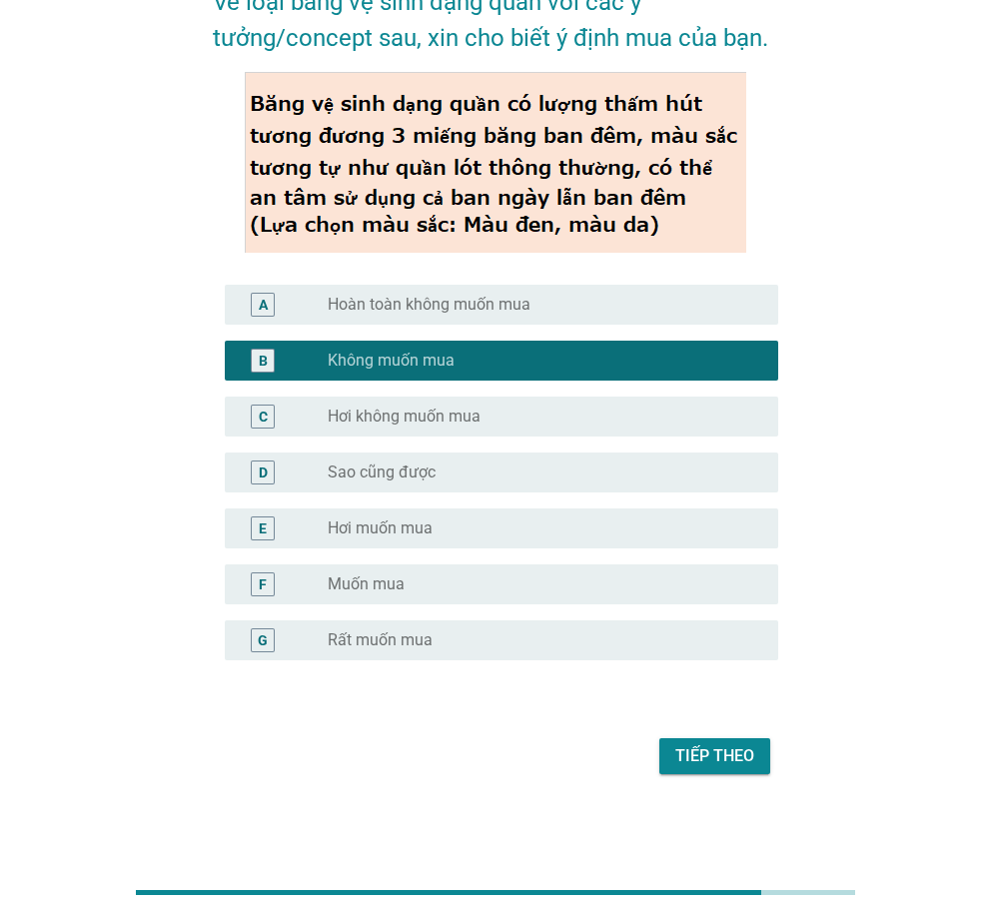
click at [525, 574] on div "radio_button_unchecked Muốn mua" at bounding box center [536, 584] width 417 height 20
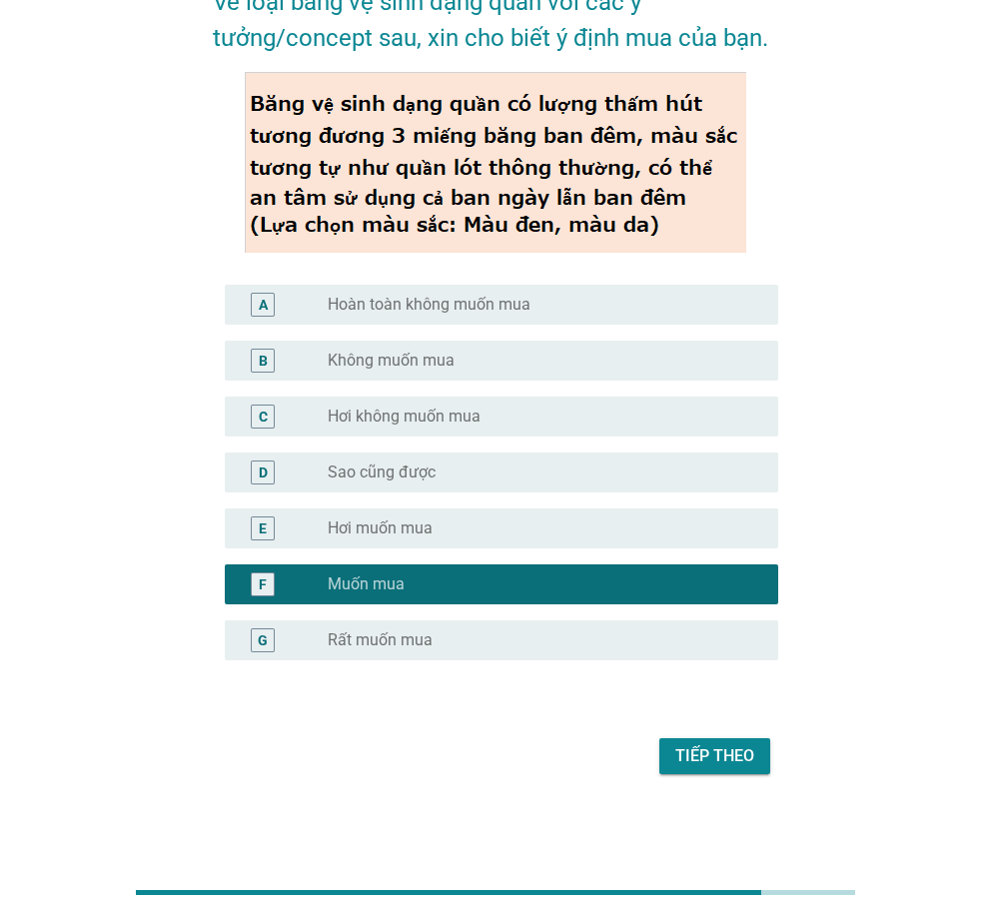
click at [741, 756] on div "Tiếp theo" at bounding box center [714, 756] width 79 height 24
